Goal: Task Accomplishment & Management: Use online tool/utility

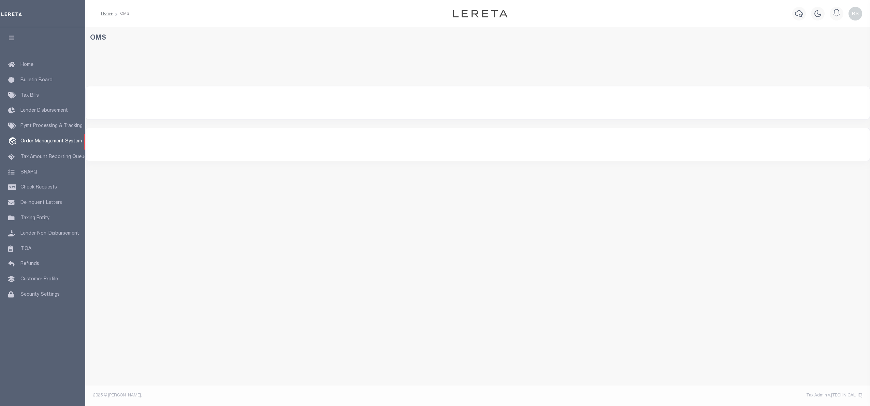
select select "200"
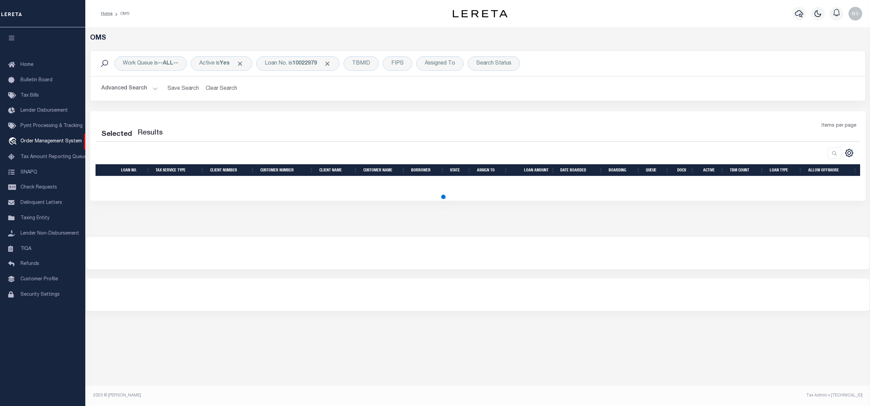
select select "200"
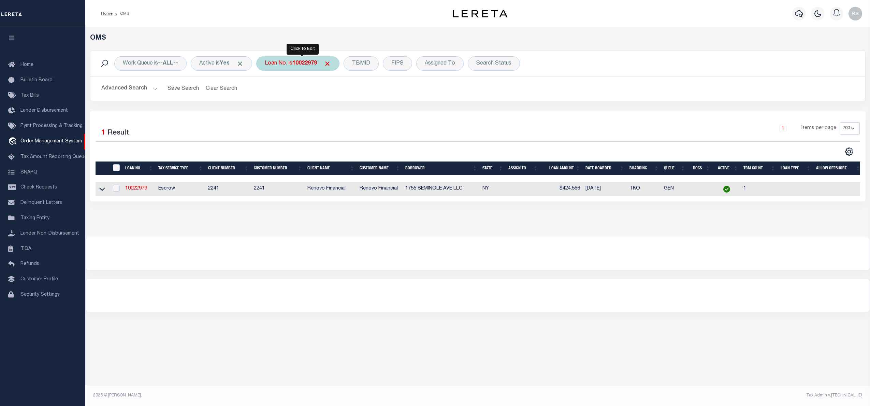
click at [293, 61] on div "Loan No. is 10022979" at bounding box center [297, 63] width 83 height 14
type input "10021663"
click at [101, 189] on icon at bounding box center [102, 188] width 6 height 7
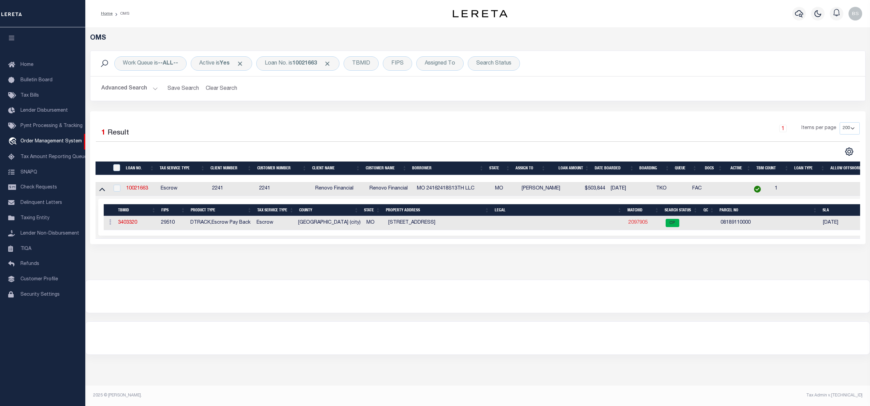
click at [632, 225] on link "2097905" at bounding box center [638, 222] width 19 height 5
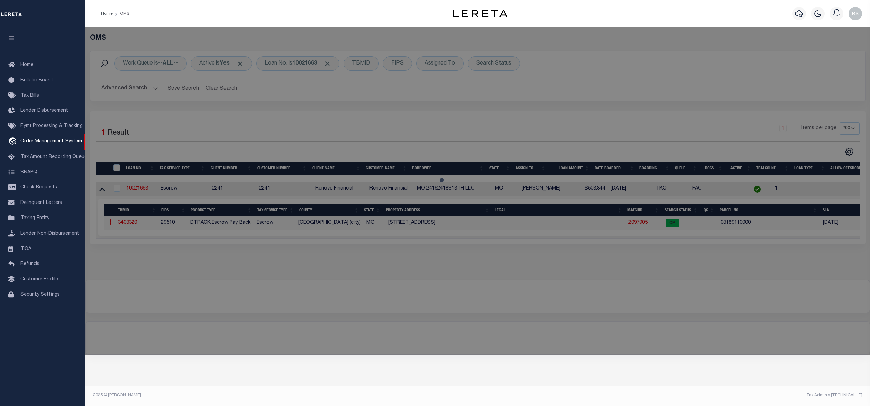
checkbox input "false"
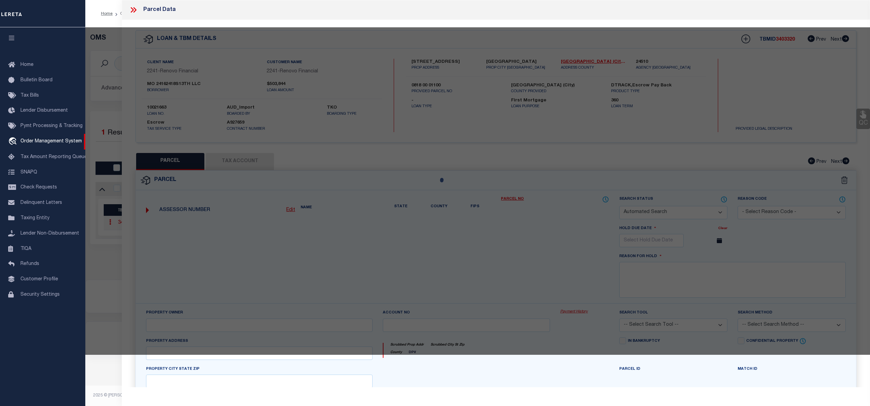
select select "CP"
type input "MO_24162418S13TH"
select select
type input "2416 S 13TH ST ST LOUIS MO 63104"
checkbox input "false"
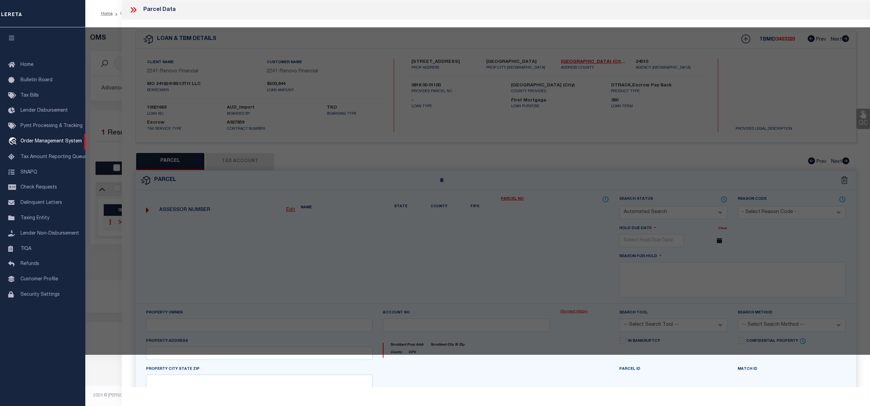
type input "ST LOUIS, MO 63104"
type textarea "C.B. 818 13TH ST, 44 FT 6 IN X 142 FT, ALLENS ADDN BLOCK 39, LOT N-13 & 14"
type textarea "format"
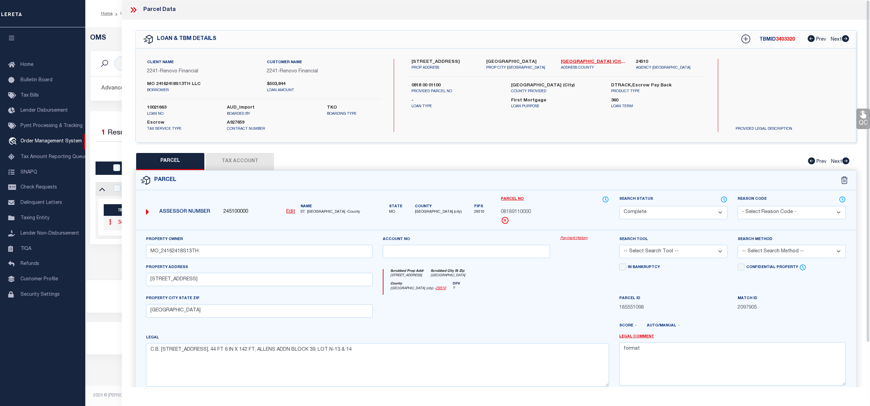
click at [562, 238] on link "Payment History" at bounding box center [585, 239] width 49 height 6
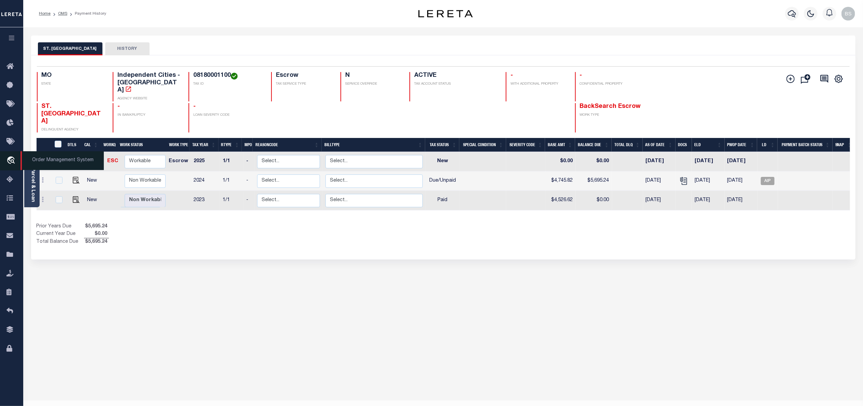
click at [51, 164] on span "Order Management System" at bounding box center [61, 160] width 83 height 19
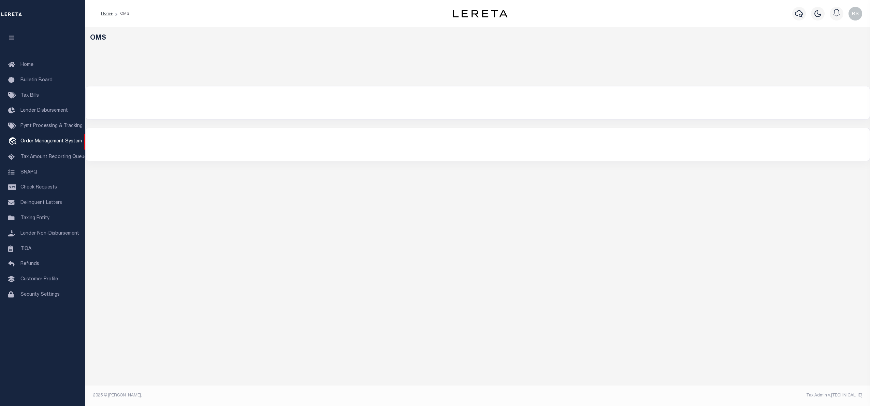
select select "200"
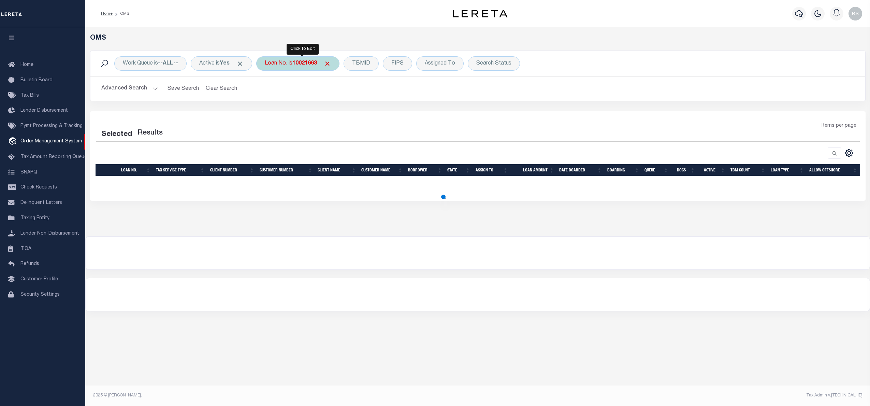
select select "200"
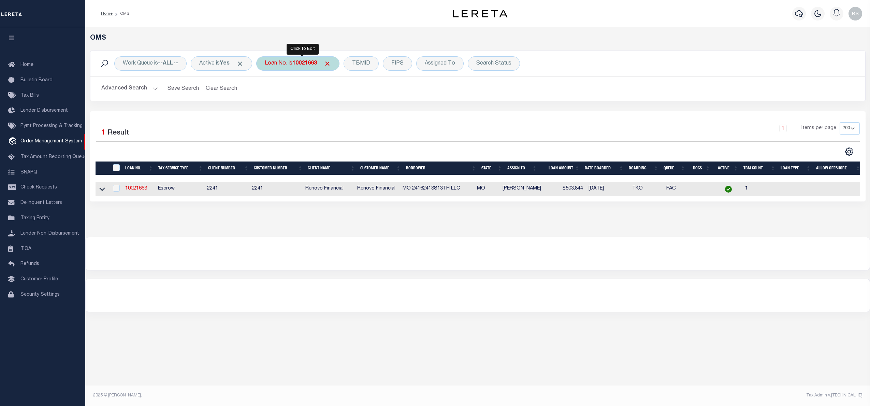
click at [308, 65] on b "10021663" at bounding box center [305, 63] width 25 height 5
type input "10012100"
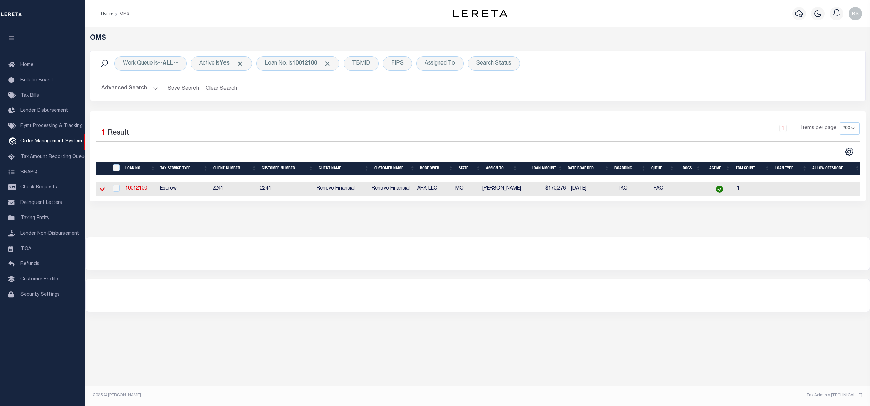
click at [100, 188] on icon at bounding box center [102, 188] width 6 height 7
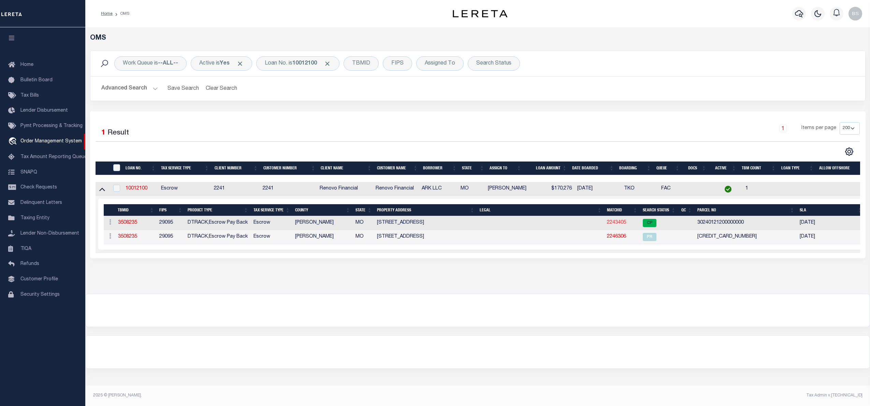
click at [614, 223] on link "2243405" at bounding box center [616, 222] width 19 height 5
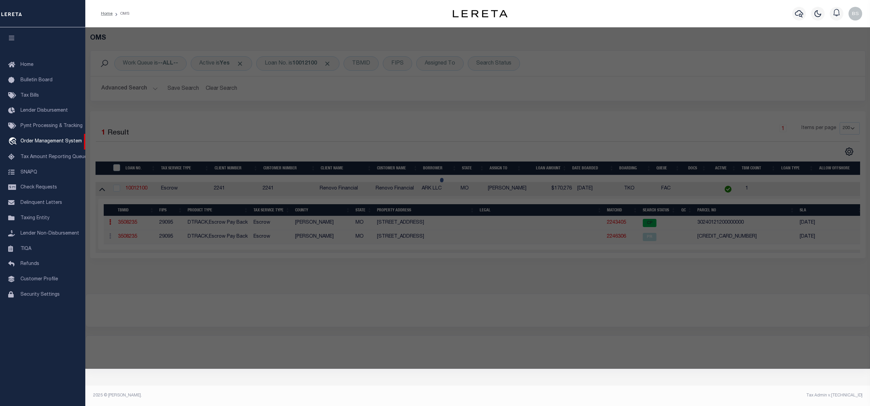
checkbox input "false"
select select "CP"
type input "ARK MANAGEMENT LLC"
select select "AGW"
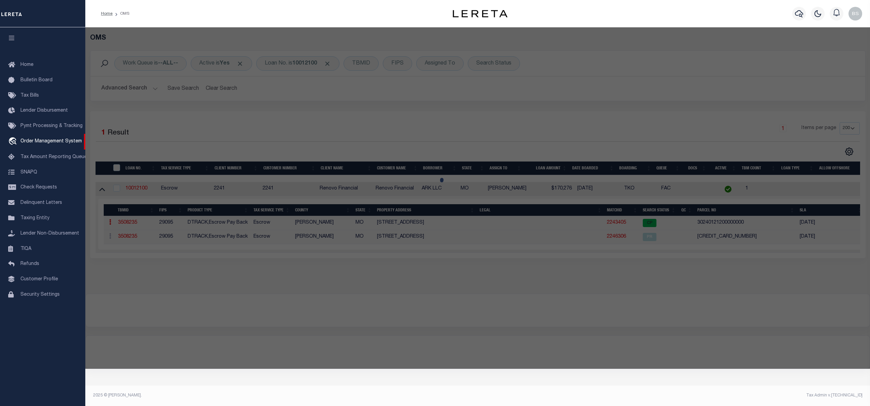
select select "ADD"
type input "4025 CHARLOTTE ST"
type input "KANSAS CITY, MO 64110"
type textarea "TROOST HIGHLANDS SUB /BLKS 4-6-8 S 1/2 OF LOT 66"
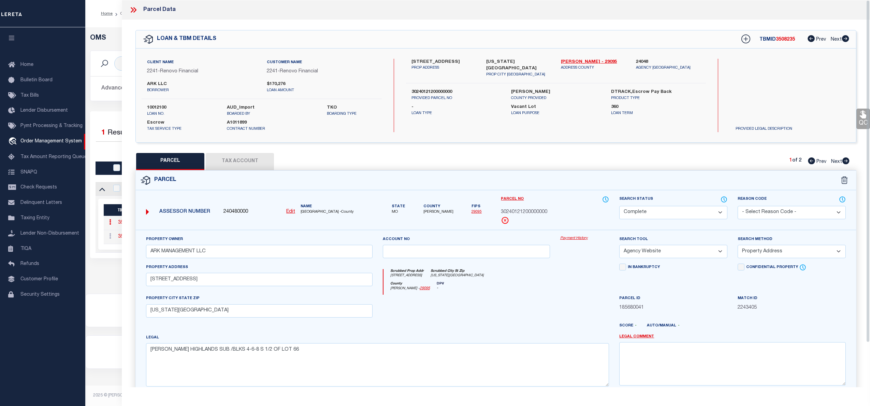
click at [573, 239] on link "Payment History" at bounding box center [585, 239] width 49 height 6
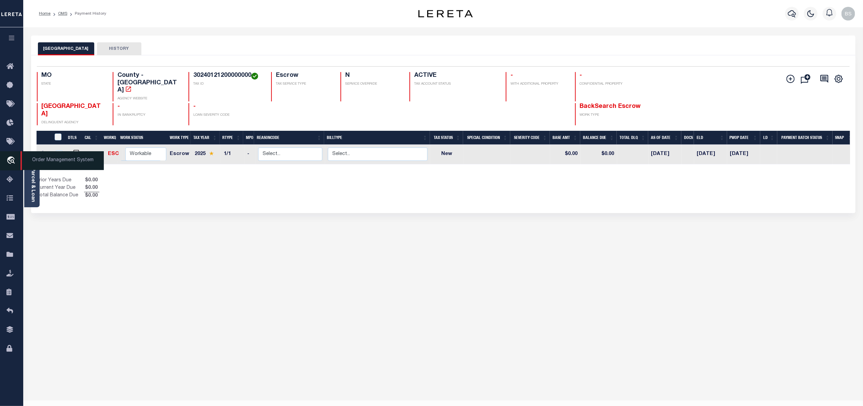
click at [41, 157] on span "Order Management System" at bounding box center [61, 160] width 83 height 19
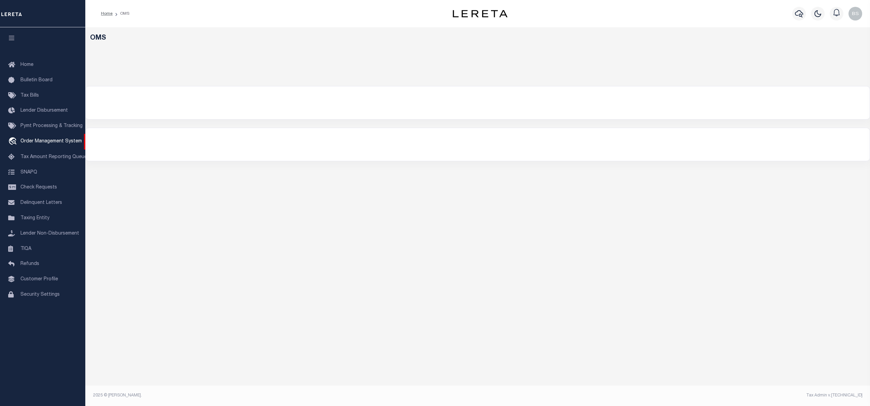
select select "200"
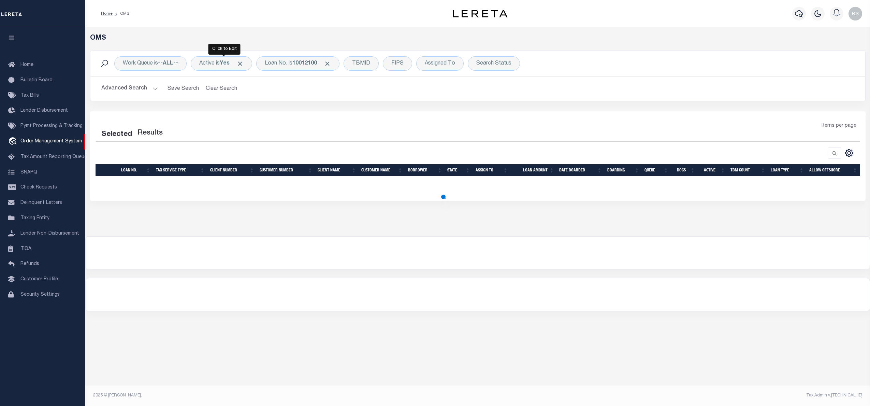
select select "200"
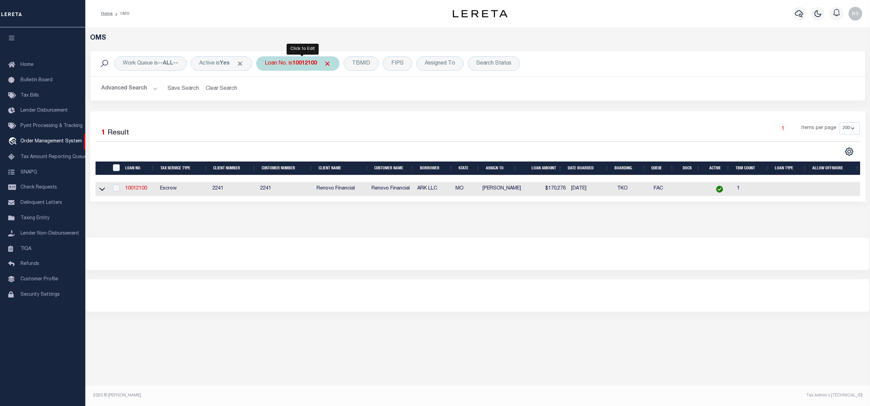
click at [287, 65] on div "Loan No. is 10012100" at bounding box center [297, 63] width 83 height 14
type input "10020279"
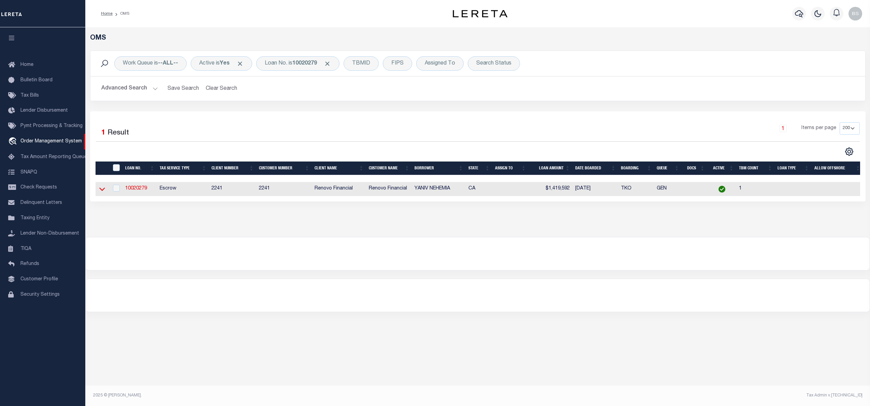
click at [104, 192] on icon at bounding box center [102, 188] width 6 height 7
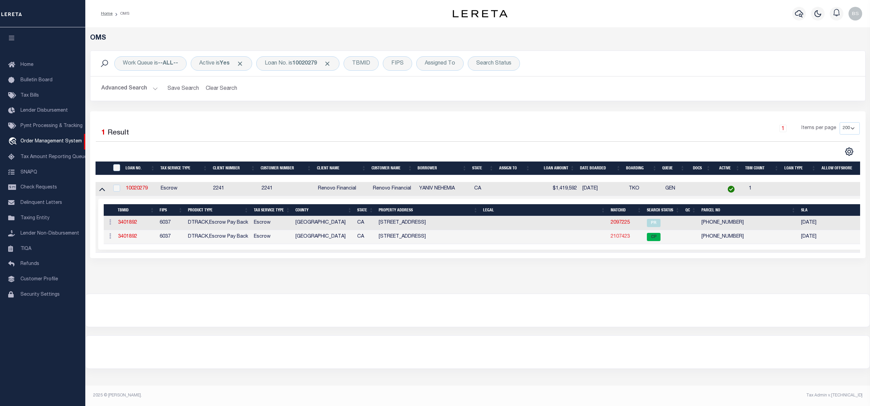
click at [620, 239] on link "2107423" at bounding box center [620, 236] width 19 height 5
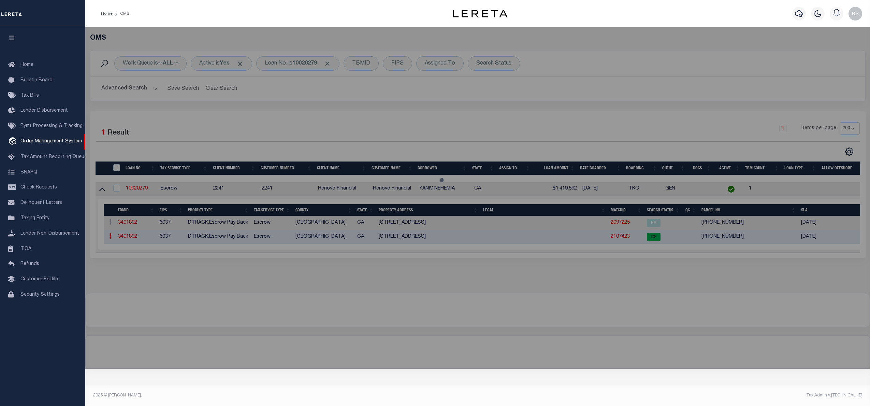
checkbox input "false"
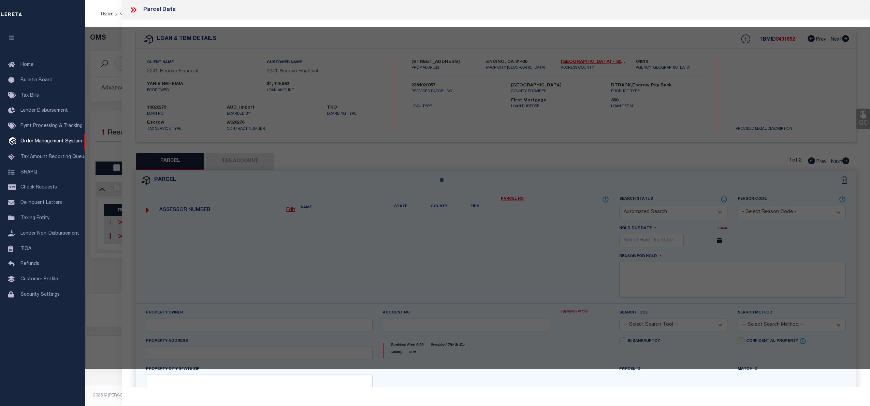
select select "CP"
select select
type input "[STREET_ADDRESS]"
type input "LOS ANGELES CA 91436"
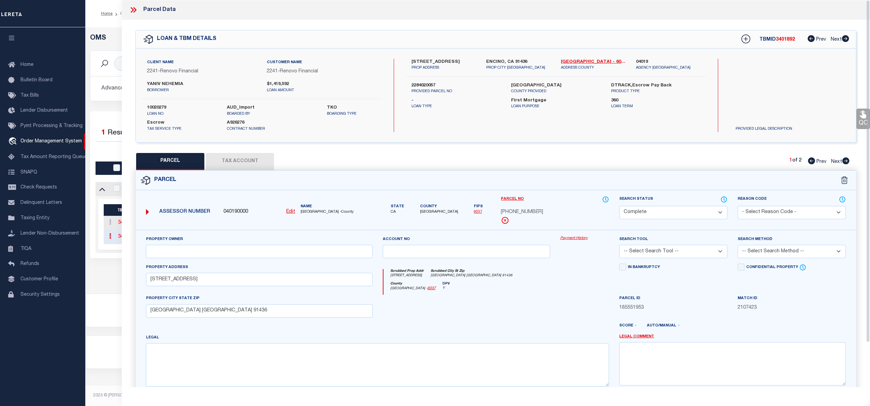
click at [575, 238] on link "Payment History" at bounding box center [585, 239] width 49 height 6
